Goal: Information Seeking & Learning: Learn about a topic

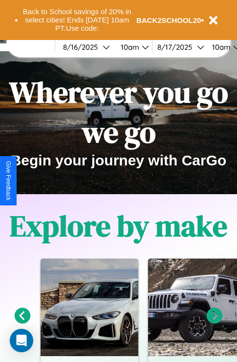
scroll to position [150, 0]
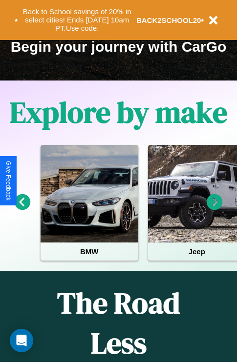
click at [22, 209] on icon at bounding box center [23, 202] width 16 height 16
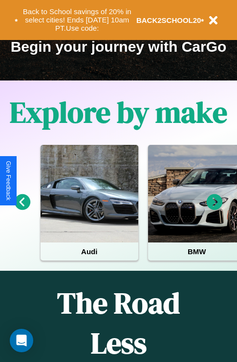
click at [214, 209] on icon at bounding box center [214, 202] width 16 height 16
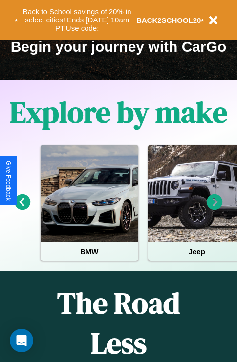
click at [214, 209] on icon at bounding box center [214, 202] width 16 height 16
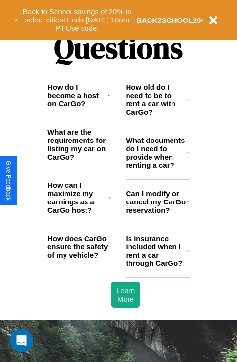
scroll to position [1182, 0]
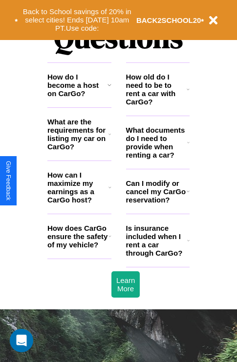
click at [109, 89] on icon at bounding box center [109, 85] width 4 height 8
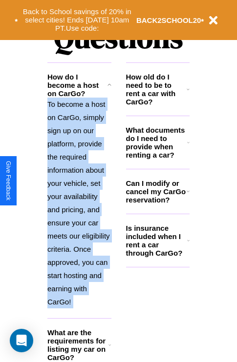
click at [79, 351] on h3 "What are the requirements for listing my car on CarGo?" at bounding box center [77, 344] width 61 height 33
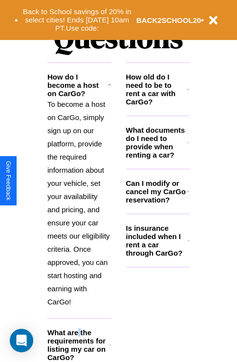
scroll to position [1287, 0]
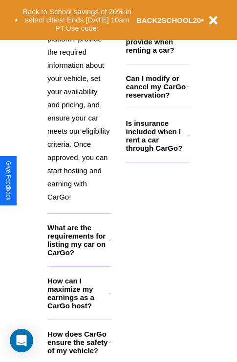
click at [109, 346] on icon at bounding box center [109, 342] width 3 height 8
click at [79, 256] on h3 "What are the requirements for listing my car on CarGo?" at bounding box center [77, 239] width 61 height 33
click at [79, 114] on p "To become a host on CarGo, simply sign up on our platform, provide the required…" at bounding box center [79, 98] width 64 height 211
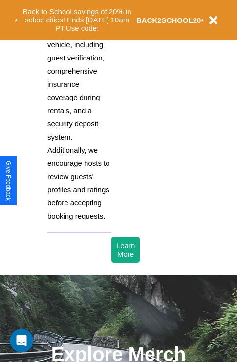
scroll to position [1534, 0]
